Goal: Task Accomplishment & Management: Use online tool/utility

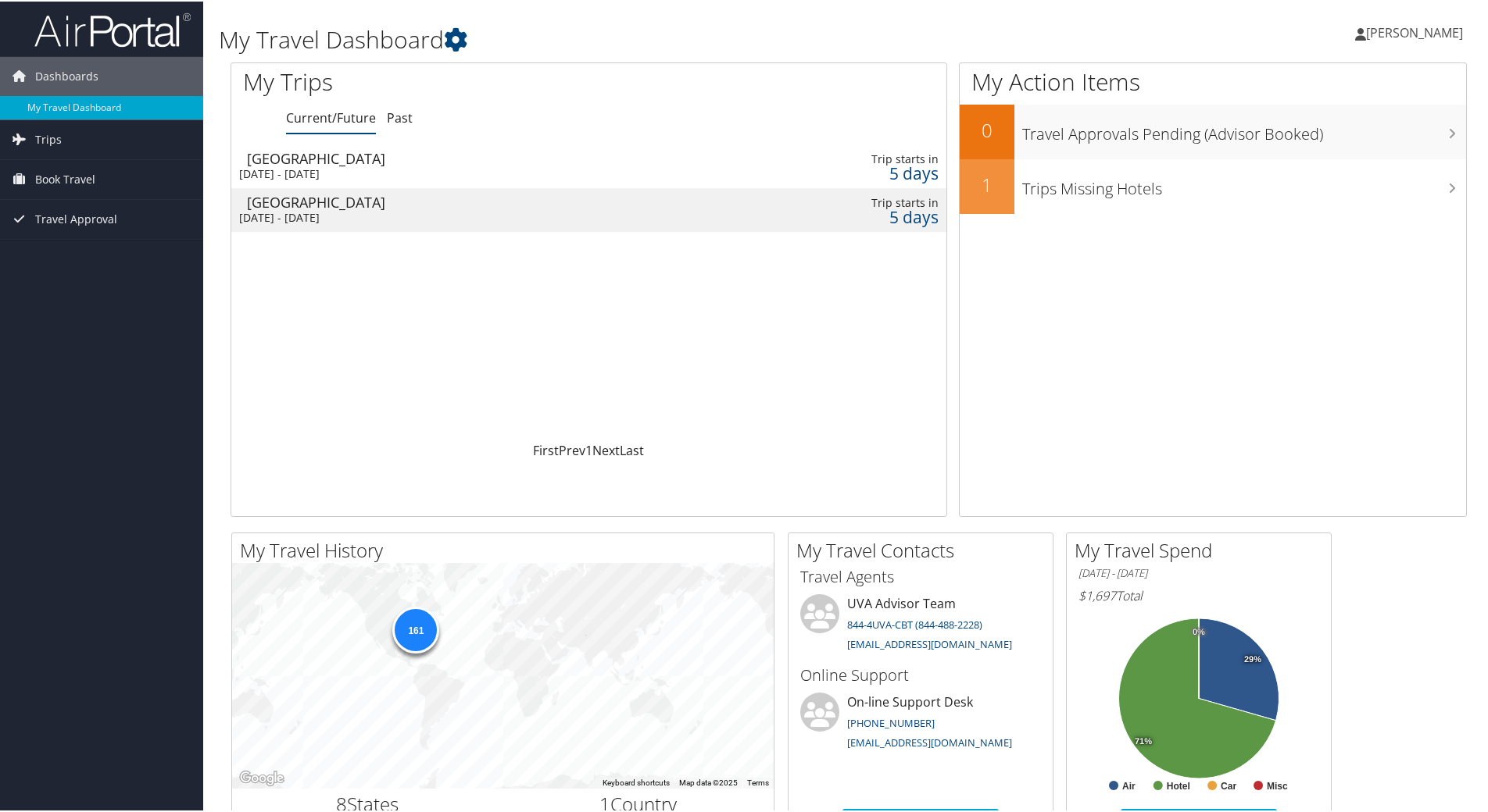
click at [556, 172] on div "[DATE] - [DATE]" at bounding box center [461, 172] width 444 height 14
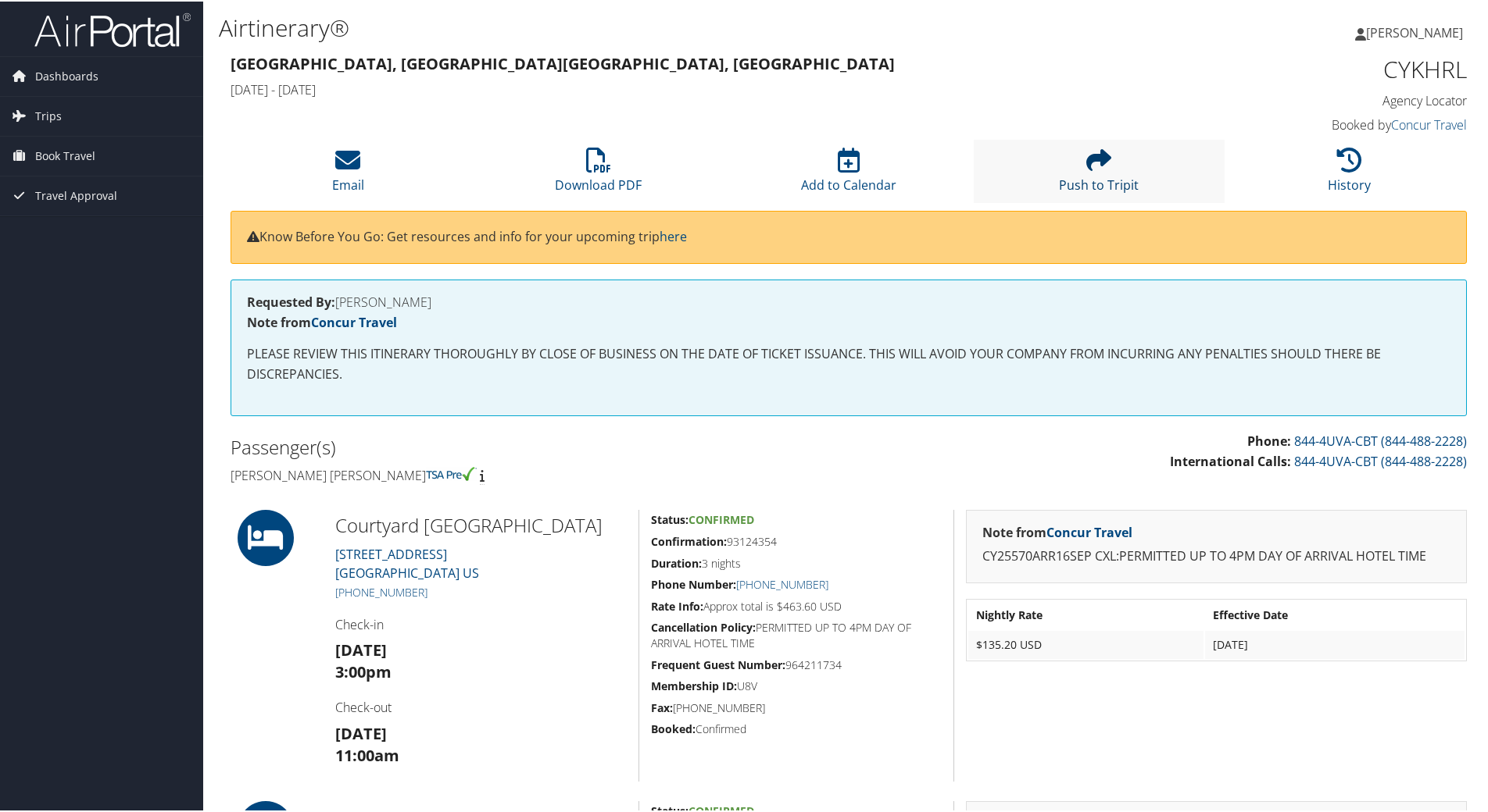
click at [1102, 176] on link "Push to Tripit" at bounding box center [1098, 173] width 80 height 37
